Goal: Task Accomplishment & Management: Use online tool/utility

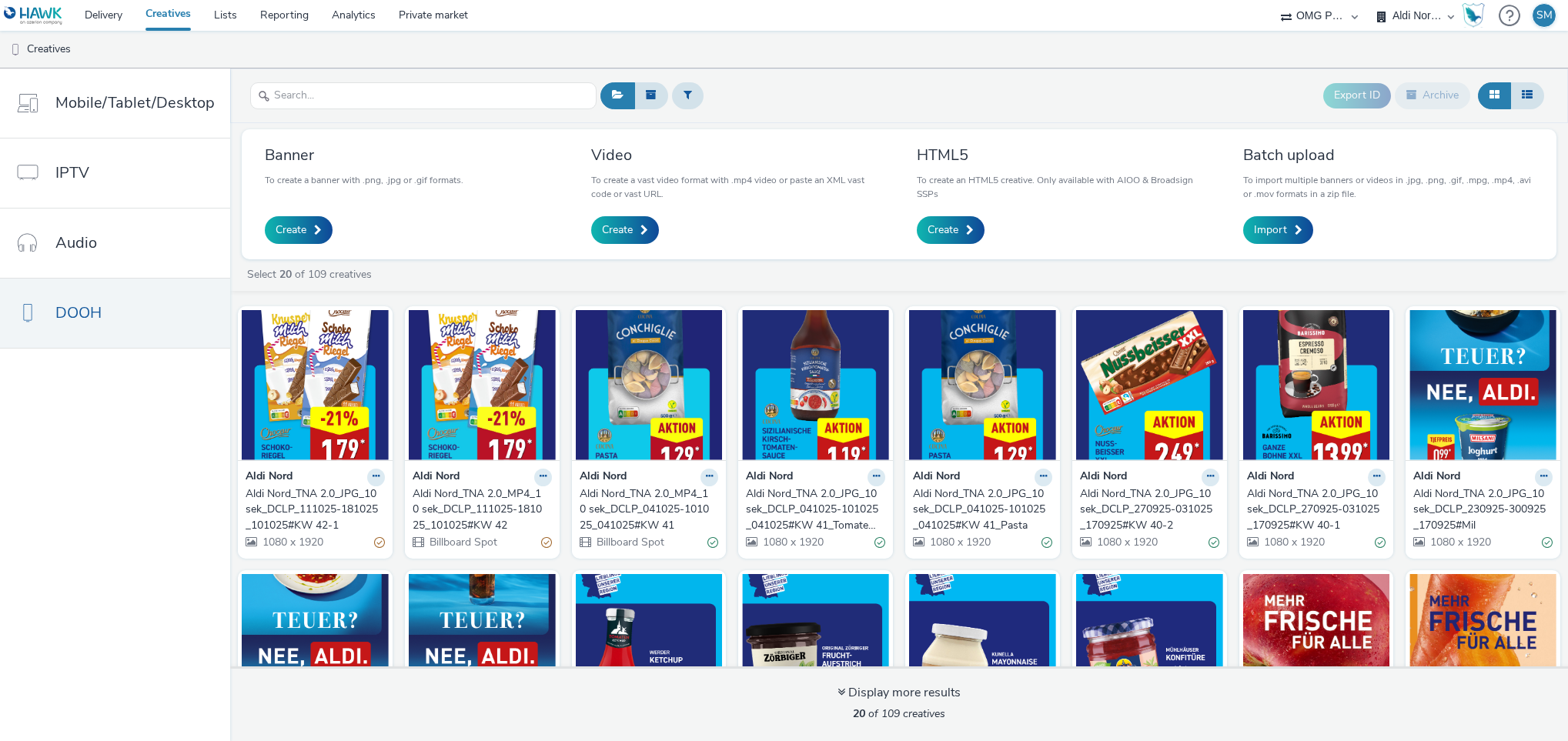
select select "491a0746-e20e-4106-832b-22d0456ef05d"
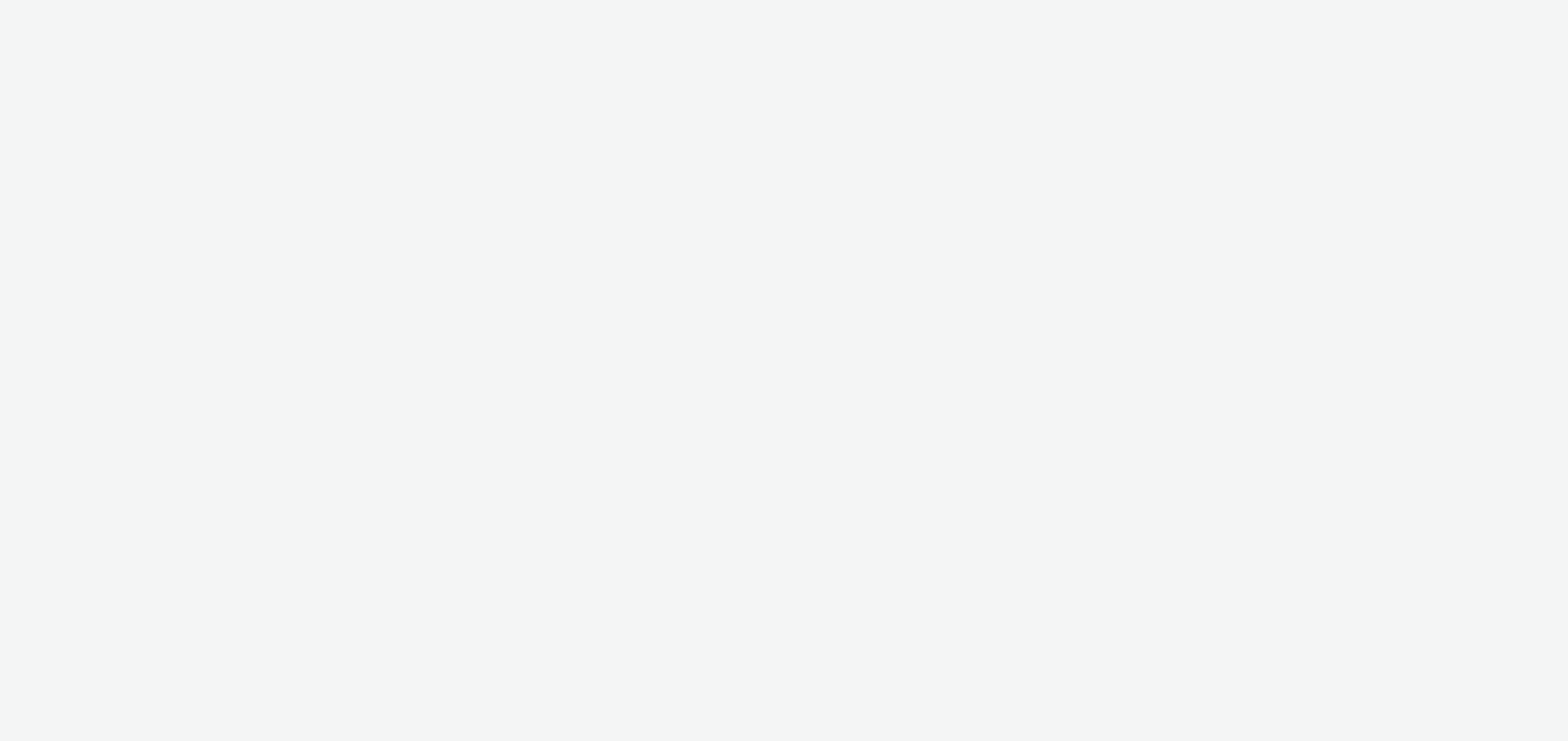
select select "491a0746-e20e-4106-832b-22d0456ef05d"
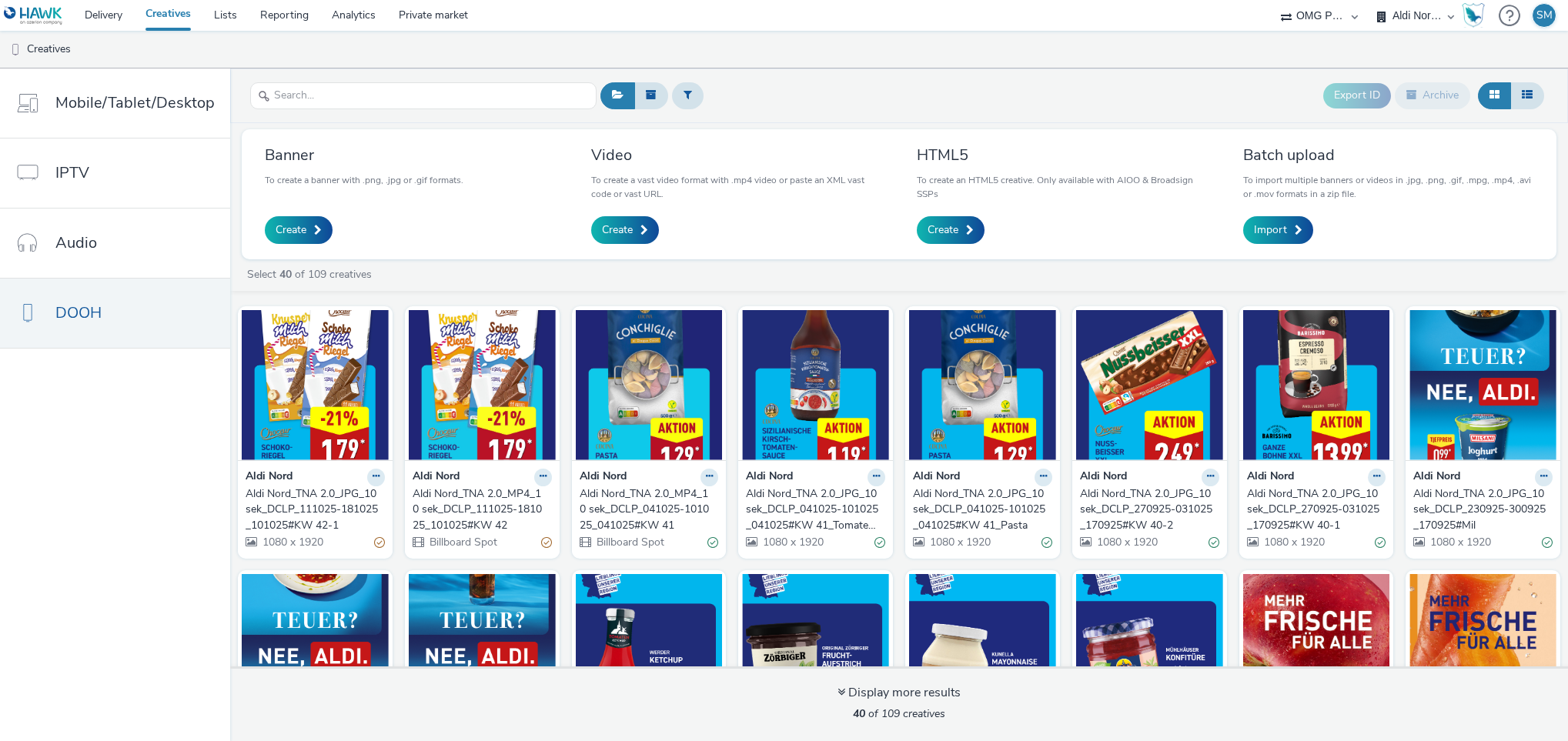
click at [336, 464] on div "Aldi Nord Aldi Nord_TNA 2.0_JPG_10 sek_DCLP_111025-181025_101025#KW 42-1 1080 x…" at bounding box center [315, 509] width 154 height 98
click at [373, 421] on img at bounding box center [315, 385] width 147 height 150
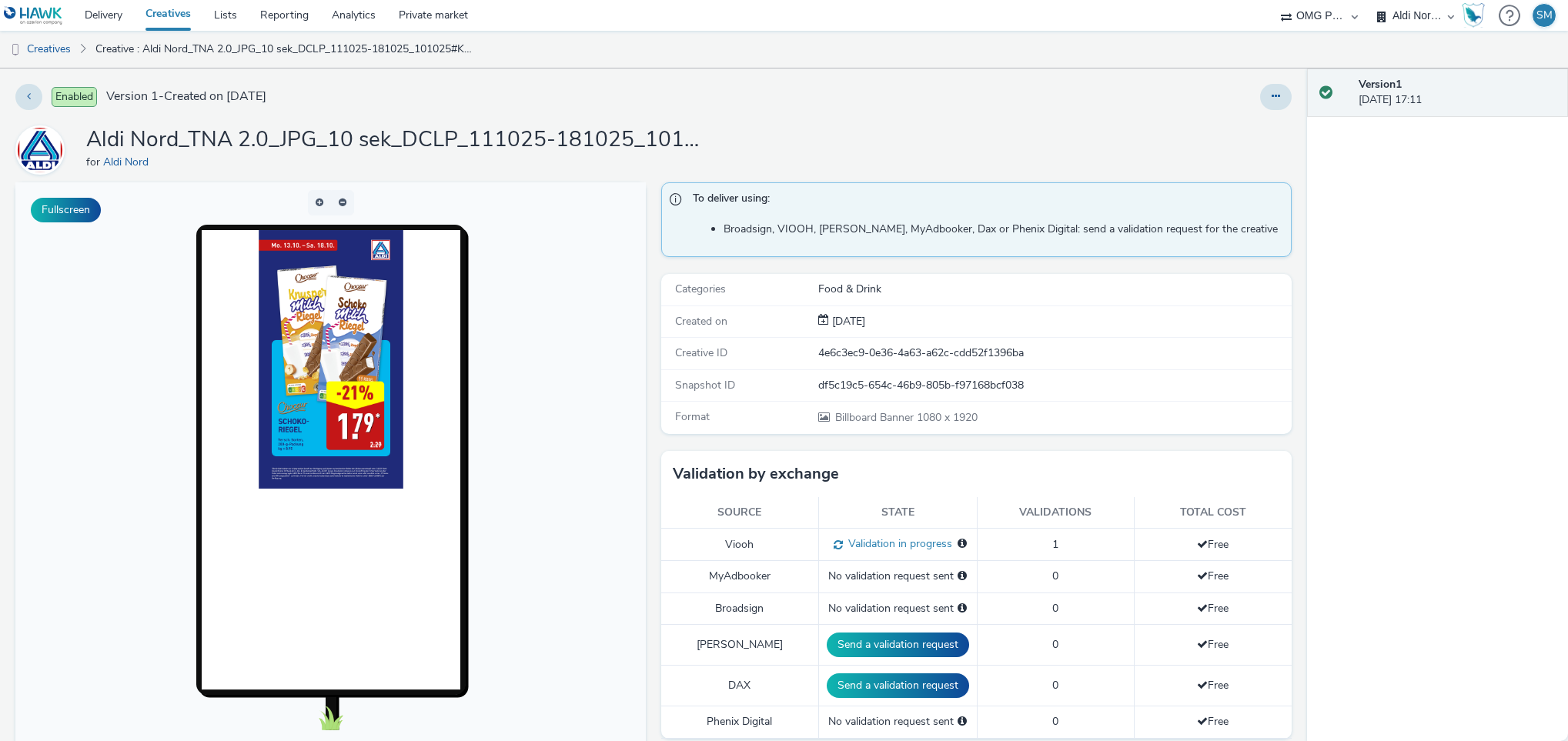
click at [1019, 384] on div "df5c19c5-654c-46b9-805b-f97168bcf038" at bounding box center [1054, 386] width 471 height 16
drag, startPoint x: 1017, startPoint y: 383, endPoint x: 794, endPoint y: 375, distance: 223.1
click at [794, 375] on div "Snapshot ID df5c19c5-654c-46b9-805b-f97168bcf038" at bounding box center [976, 386] width 630 height 31
copy div "df5c19c5-654c-46b9-805b-f97168bcf038"
click at [54, 54] on link "Creatives" at bounding box center [39, 49] width 79 height 37
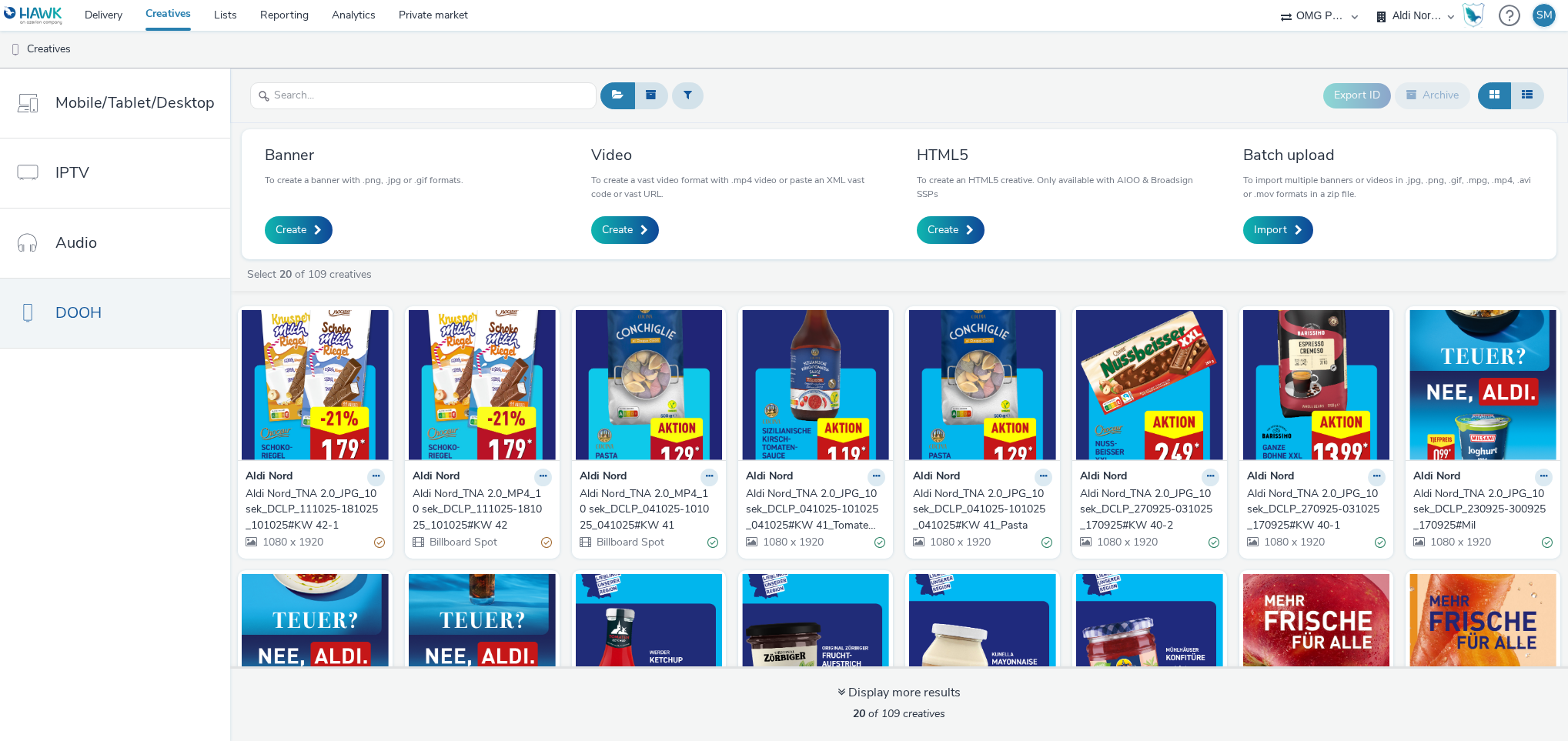
click at [519, 503] on div "Aldi Nord_TNA 2.0_MP4_10 sek_DCLP_111025-181025_101025#KW 42" at bounding box center [479, 509] width 133 height 47
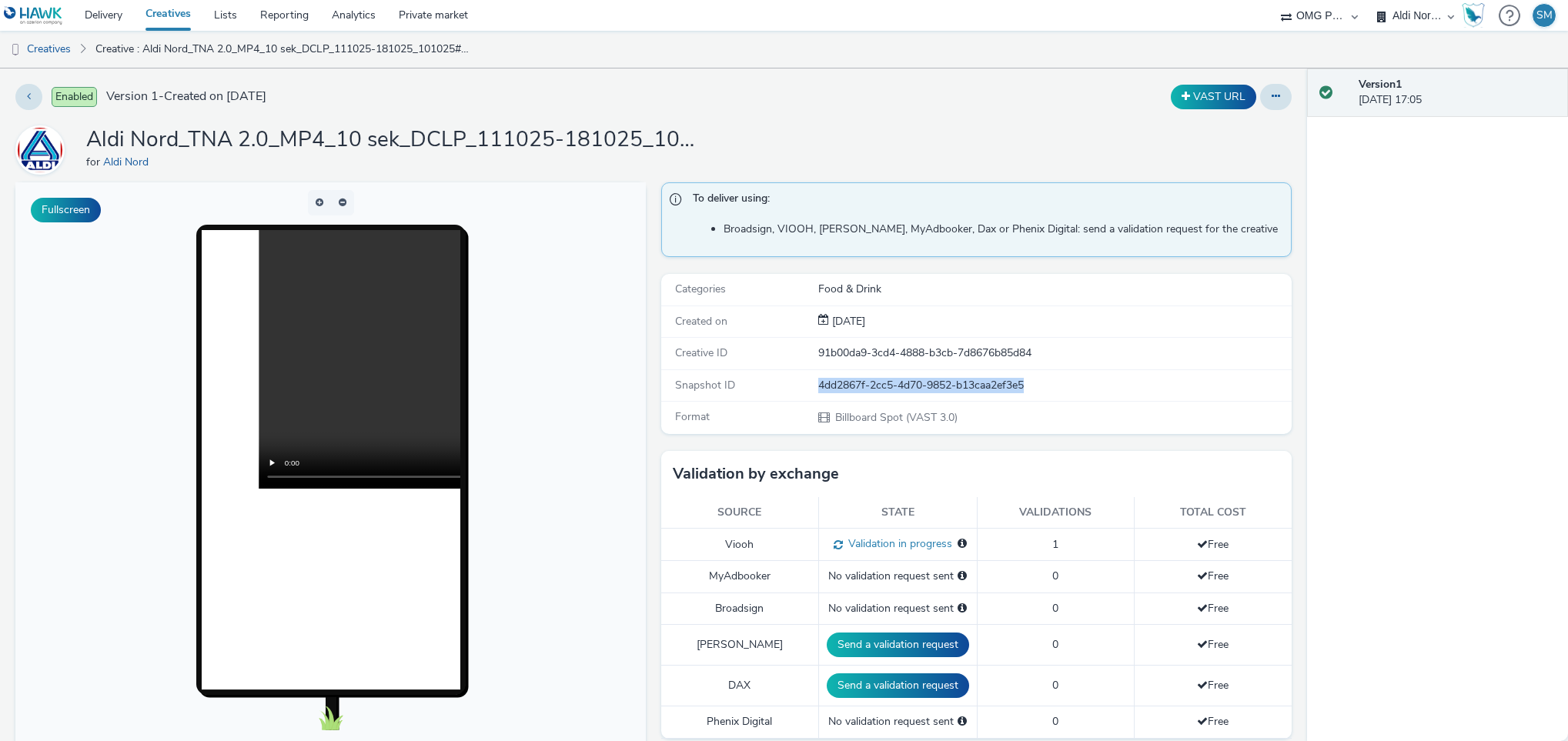
drag, startPoint x: 1017, startPoint y: 384, endPoint x: 802, endPoint y: 382, distance: 215.0
click at [802, 382] on div "Snapshot ID 4dd2867f-2cc5-4d70-9852-b13caa2ef3e5" at bounding box center [976, 386] width 630 height 31
copy div "4dd2867f-2cc5-4d70-9852-b13caa2ef3e5"
